Goal: Book appointment/travel/reservation

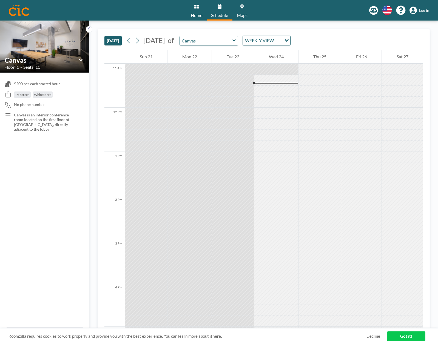
scroll to position [483, 0]
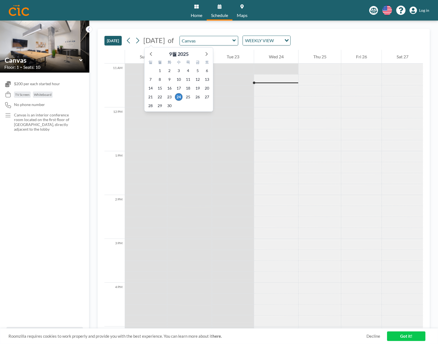
click at [165, 39] on span "[DATE]" at bounding box center [154, 40] width 22 height 8
click at [207, 54] on icon at bounding box center [207, 54] width 2 height 4
click at [180, 97] on span "22" at bounding box center [179, 97] width 8 height 8
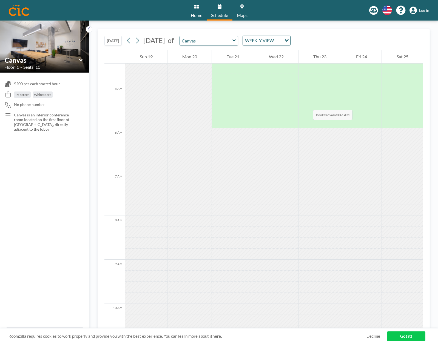
scroll to position [228, 0]
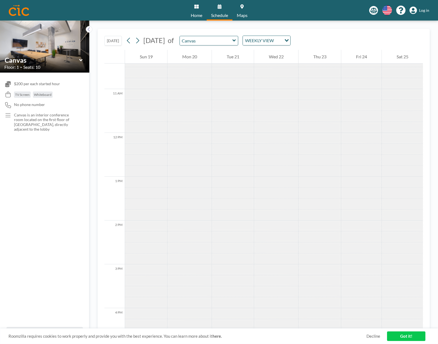
drag, startPoint x: 240, startPoint y: 109, endPoint x: 242, endPoint y: 221, distance: 112.7
click at [240, 226] on div at bounding box center [233, 132] width 42 height 1053
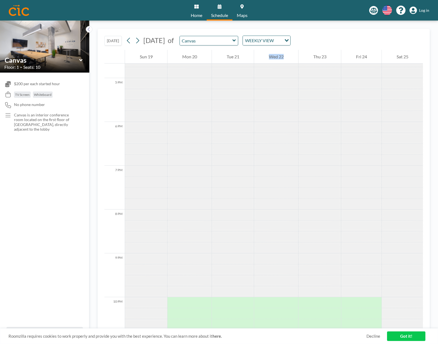
drag, startPoint x: 251, startPoint y: 259, endPoint x: 257, endPoint y: 207, distance: 52.5
click at [183, 106] on div at bounding box center [190, 105] width 44 height 11
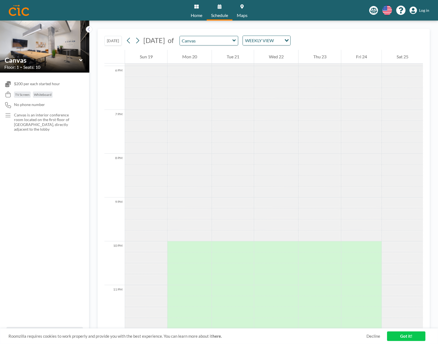
click at [282, 41] on div "WEEKLY VIEW" at bounding box center [262, 40] width 39 height 8
click at [288, 50] on li "DAILY VIEW" at bounding box center [287, 50] width 47 height 8
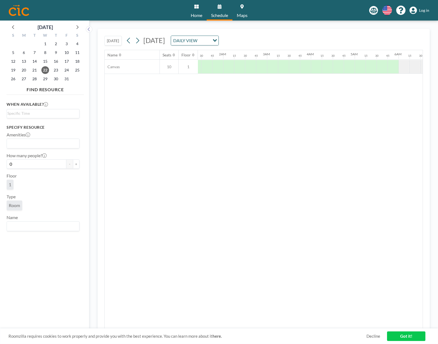
scroll to position [0, 0]
click at [115, 42] on button "[DATE]" at bounding box center [112, 41] width 17 height 10
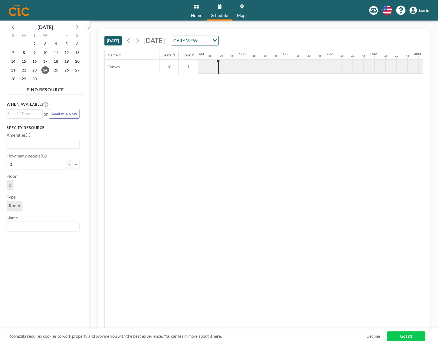
scroll to position [0, 483]
drag, startPoint x: 203, startPoint y: 44, endPoint x: 177, endPoint y: 42, distance: 26.2
click at [165, 44] on span "[DATE]" at bounding box center [154, 40] width 22 height 8
click at [157, 39] on span "[DATE]" at bounding box center [154, 40] width 22 height 8
click at [35, 78] on span "30" at bounding box center [35, 79] width 8 height 8
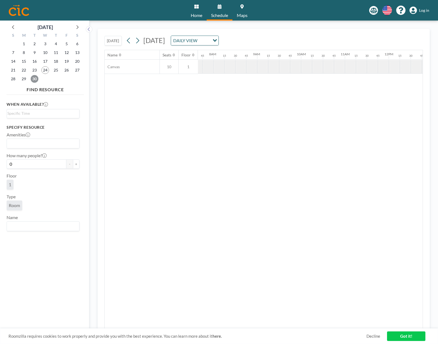
scroll to position [0, 340]
click at [210, 39] on div "DAILY VIEW" at bounding box center [190, 40] width 39 height 8
click at [256, 60] on li "WEEKLY VIEW" at bounding box center [262, 58] width 47 height 8
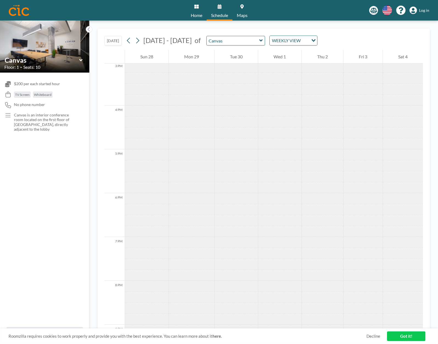
scroll to position [790, 0]
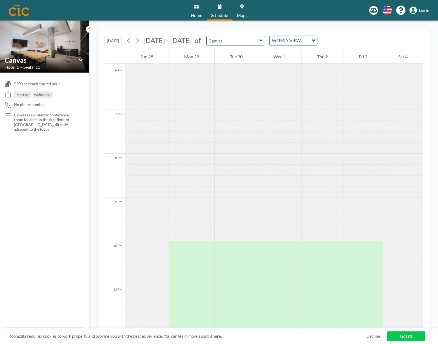
click at [80, 60] on icon at bounding box center [80, 60] width 3 height 2
type input "Canvas"
click at [36, 105] on span "No phone number" at bounding box center [29, 104] width 31 height 5
click at [28, 119] on p "Canvas is an interior conference room located on the first floor of [GEOGRAPHIC…" at bounding box center [46, 122] width 64 height 19
click at [27, 129] on p "Canvas is an interior conference room located on the first floor of [GEOGRAPHIC…" at bounding box center [46, 122] width 64 height 19
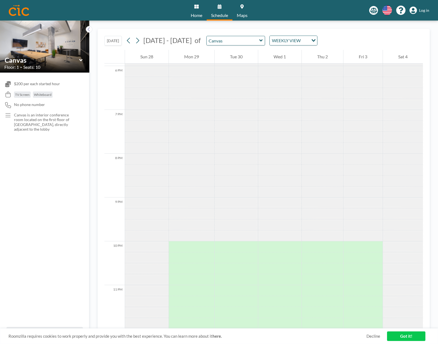
click at [27, 134] on div "$200 per each started hour TV Screen Whiteboard No phone number Canvas is an in…" at bounding box center [44, 200] width 89 height 255
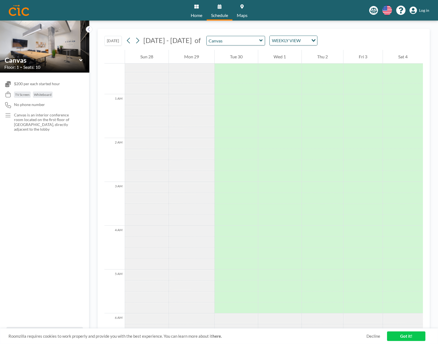
scroll to position [287, 0]
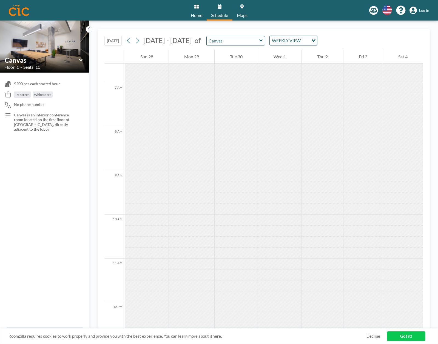
click at [240, 223] on div at bounding box center [236, 220] width 43 height 11
